Goal: Task Accomplishment & Management: Use online tool/utility

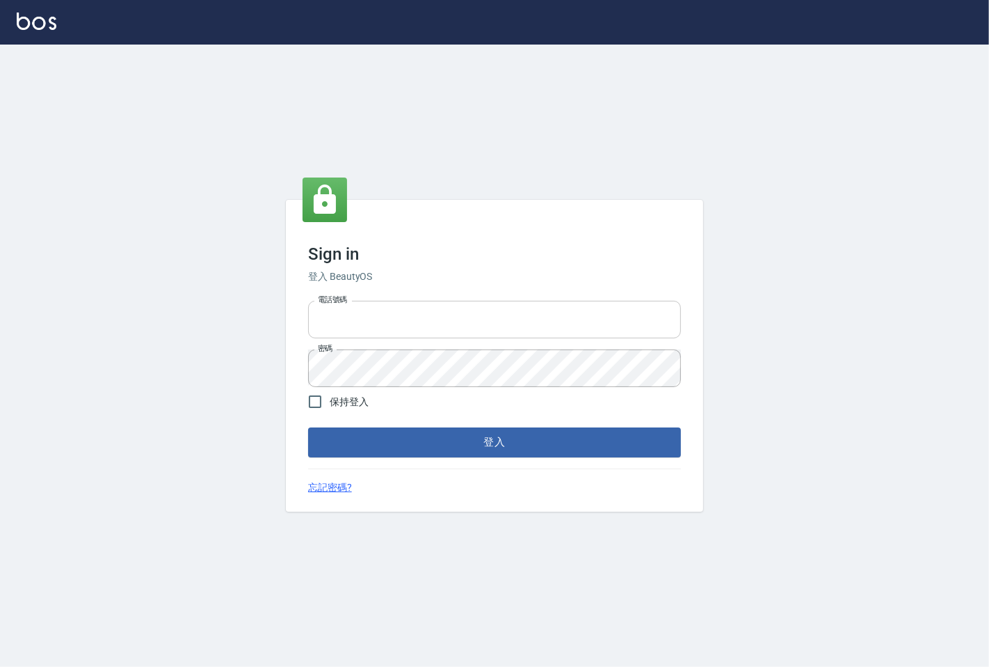
type input "25331148"
click at [495, 334] on input "25331148" at bounding box center [494, 320] width 373 height 38
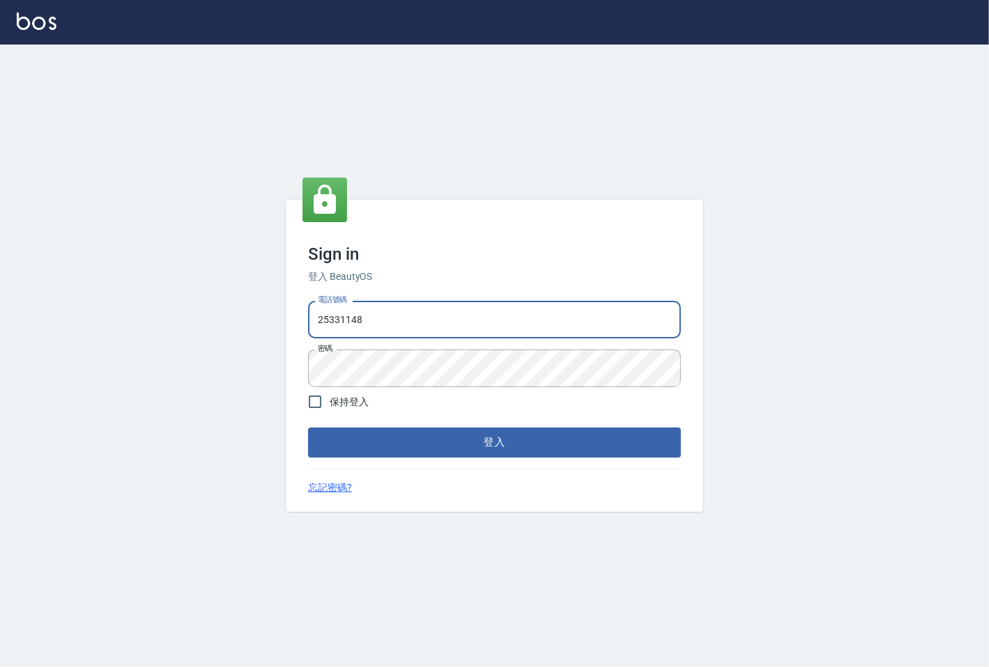
click at [482, 424] on form "電話號碼 [PHONE_NUMBER] 電話號碼 密碼 密碼 保持登入 登入" at bounding box center [494, 375] width 373 height 161
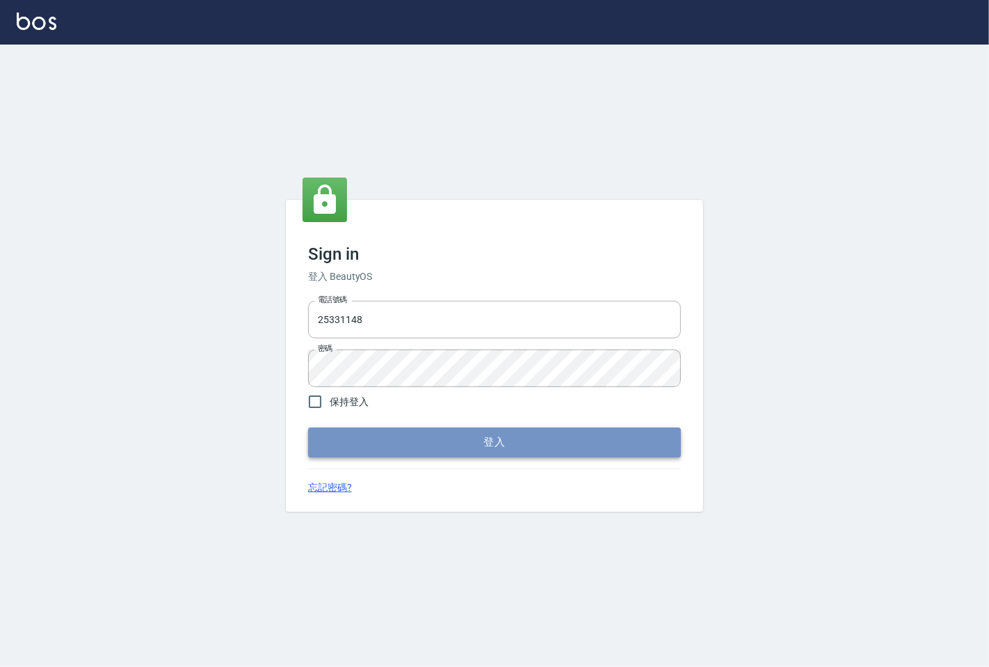
click at [495, 454] on button "登入" at bounding box center [494, 441] width 373 height 29
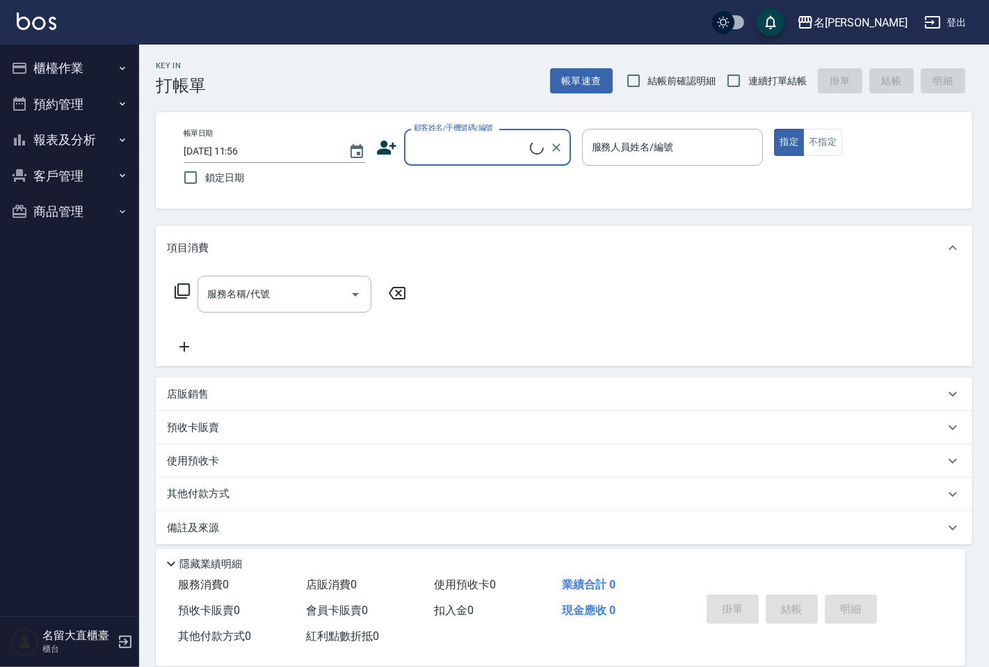
click at [435, 134] on div "顧客姓名/手機號碼/編號" at bounding box center [487, 147] width 167 height 37
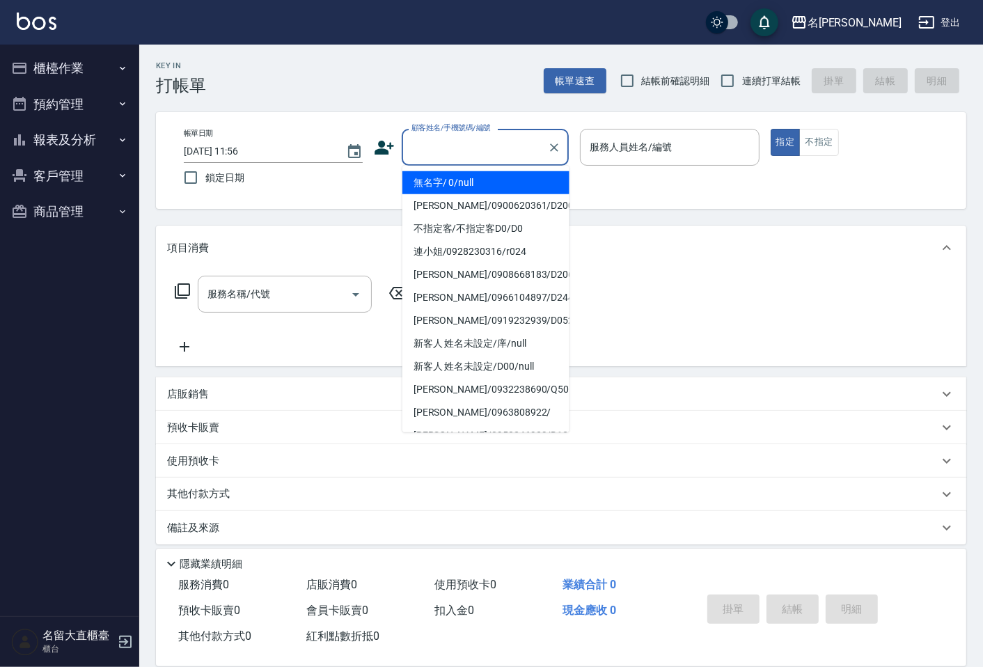
click at [459, 167] on ul "無名字/ 0/null [PERSON_NAME]/0900620361/D200 不指定客/不指定客D0/D0 連小姐/0928230316/r024 [P…" at bounding box center [485, 299] width 167 height 267
click at [463, 175] on li "無名字/ 0/null" at bounding box center [485, 182] width 167 height 23
type input "無名字/ 0/null"
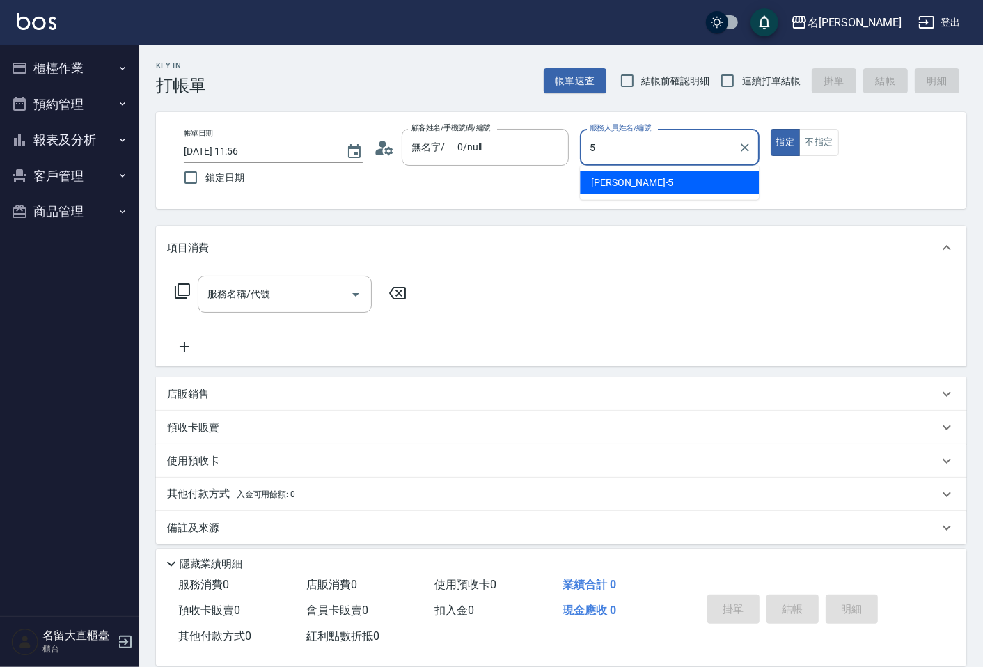
type input "Reese-5"
type button "true"
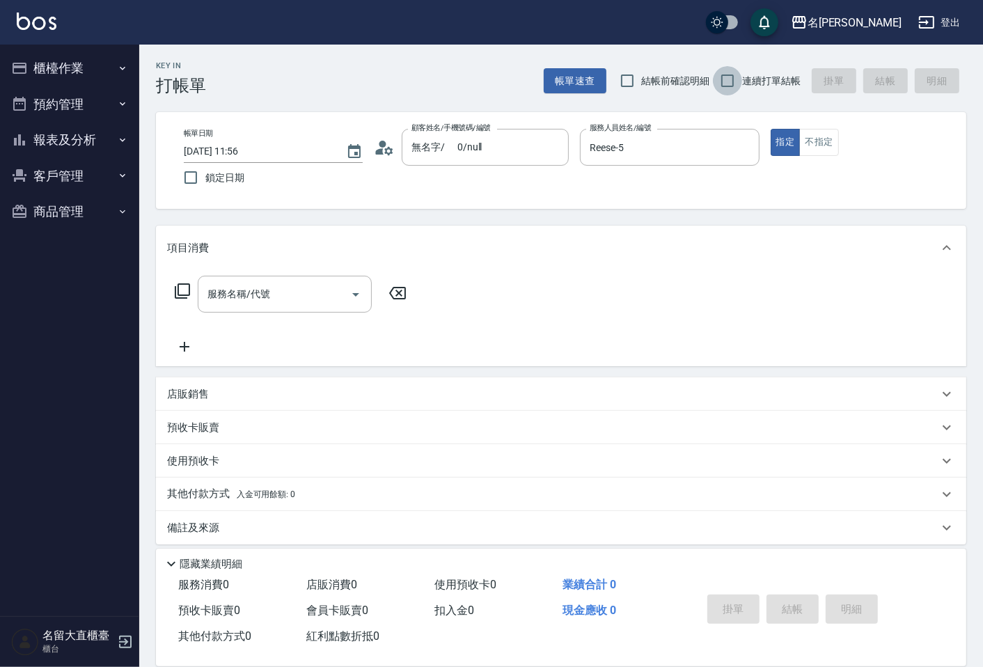
click at [722, 84] on input "連續打單結帳" at bounding box center [727, 80] width 29 height 29
checkbox input "true"
click at [816, 155] on button "不指定" at bounding box center [818, 142] width 39 height 27
click at [337, 296] on input "服務名稱/代號" at bounding box center [274, 294] width 141 height 24
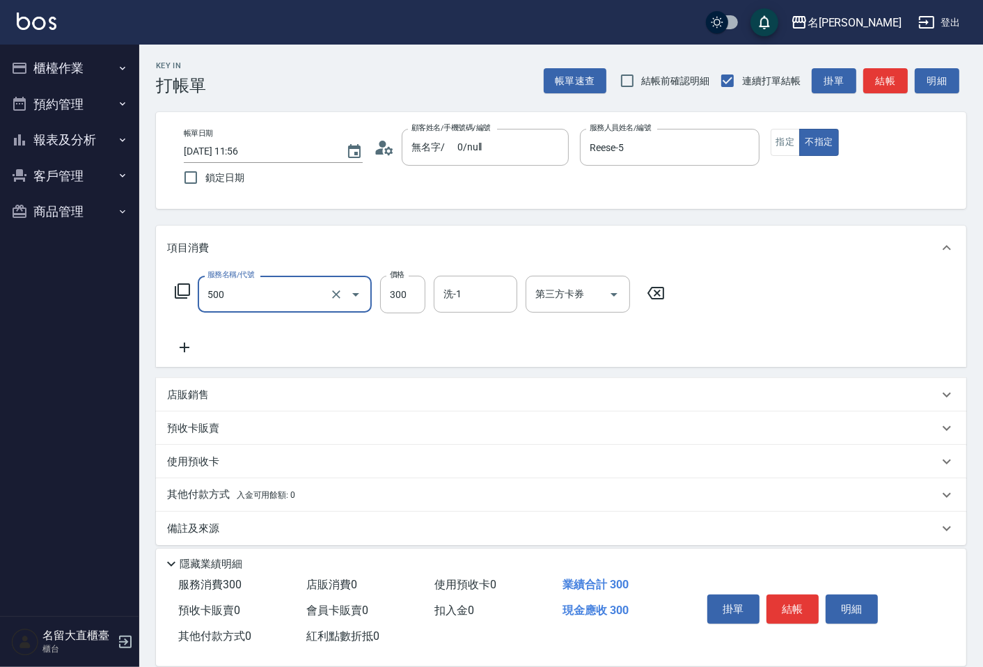
type input "洗髮(500)"
type input "350"
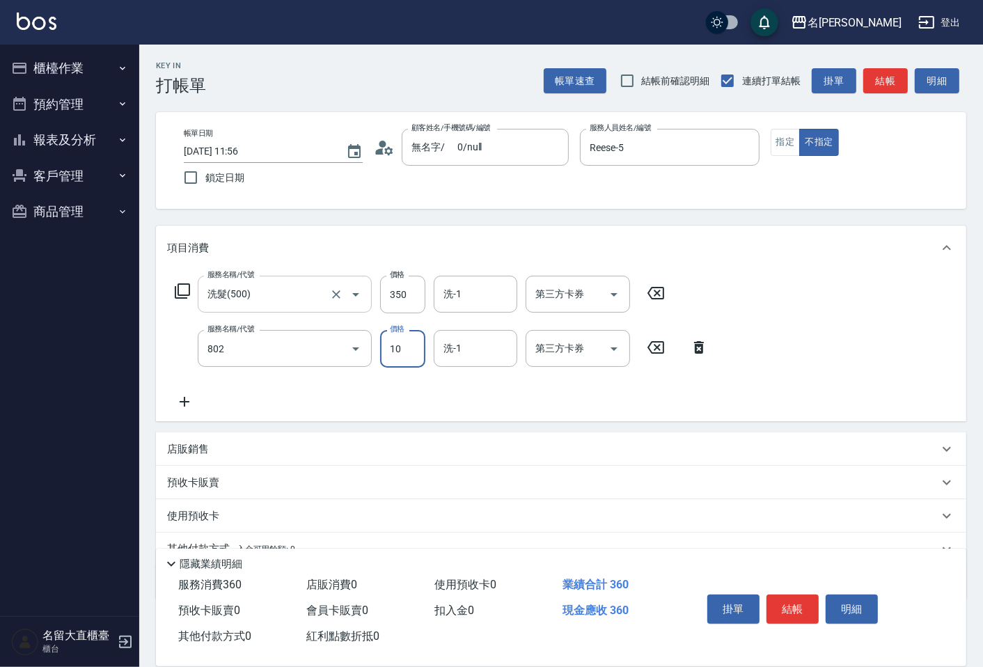
type input "潤絲(802)"
type input "20"
click at [871, 79] on button "結帳" at bounding box center [885, 81] width 45 height 26
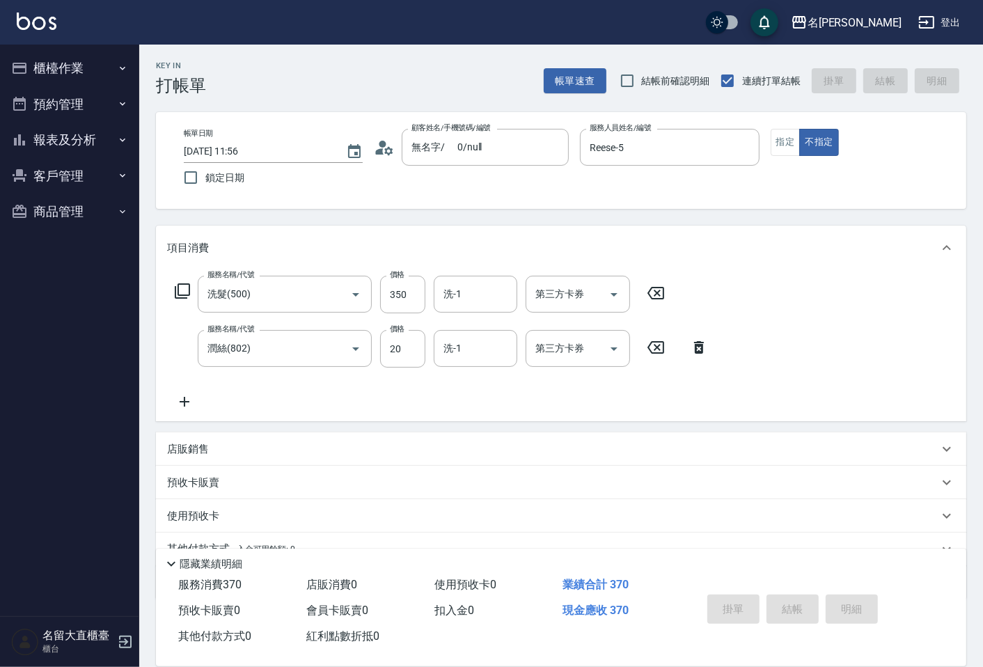
type input "[DATE] 11:57"
